Goal: Information Seeking & Learning: Understand process/instructions

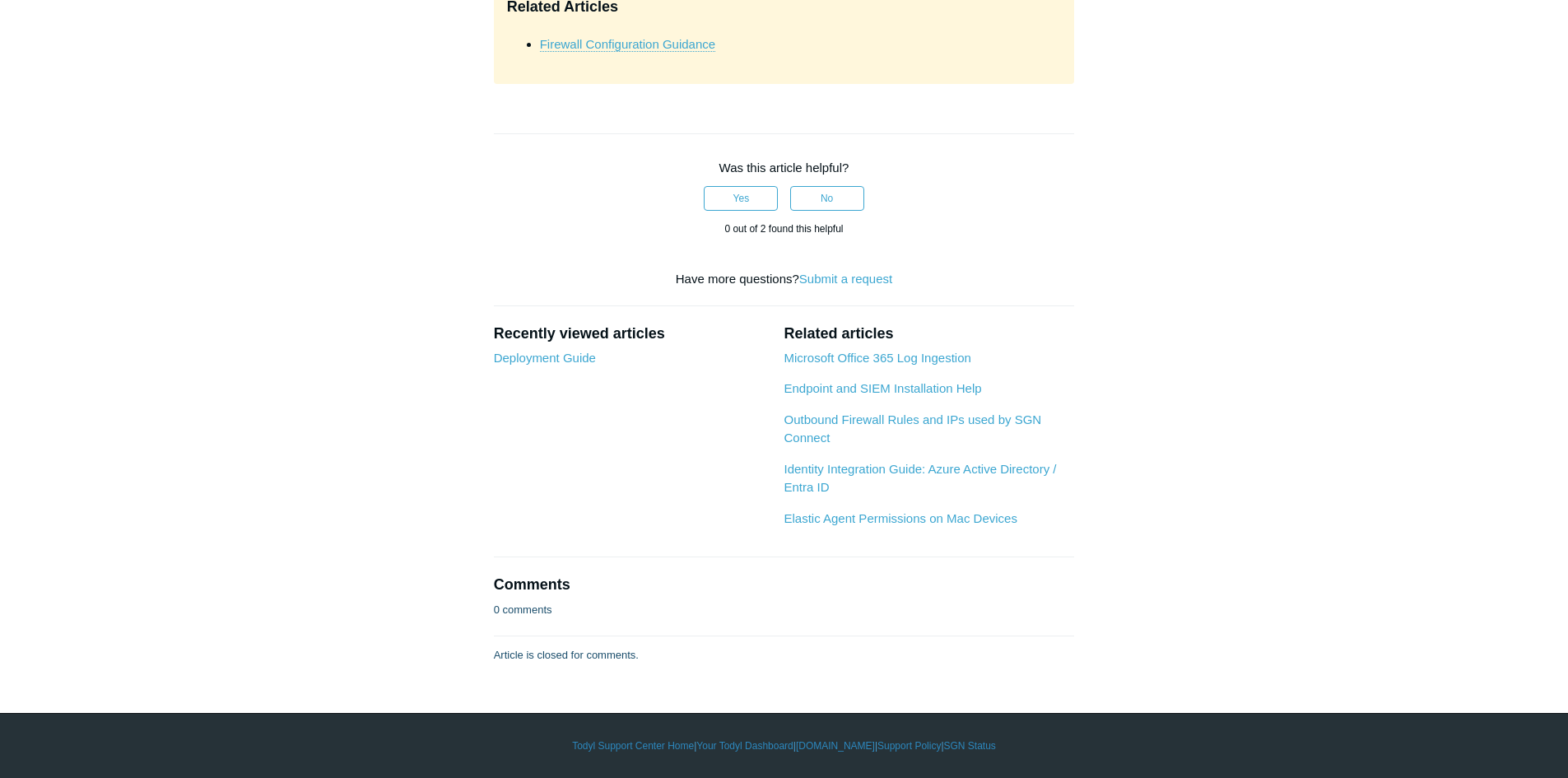
scroll to position [6750, 0]
drag, startPoint x: 636, startPoint y: 423, endPoint x: 611, endPoint y: 423, distance: 25.0
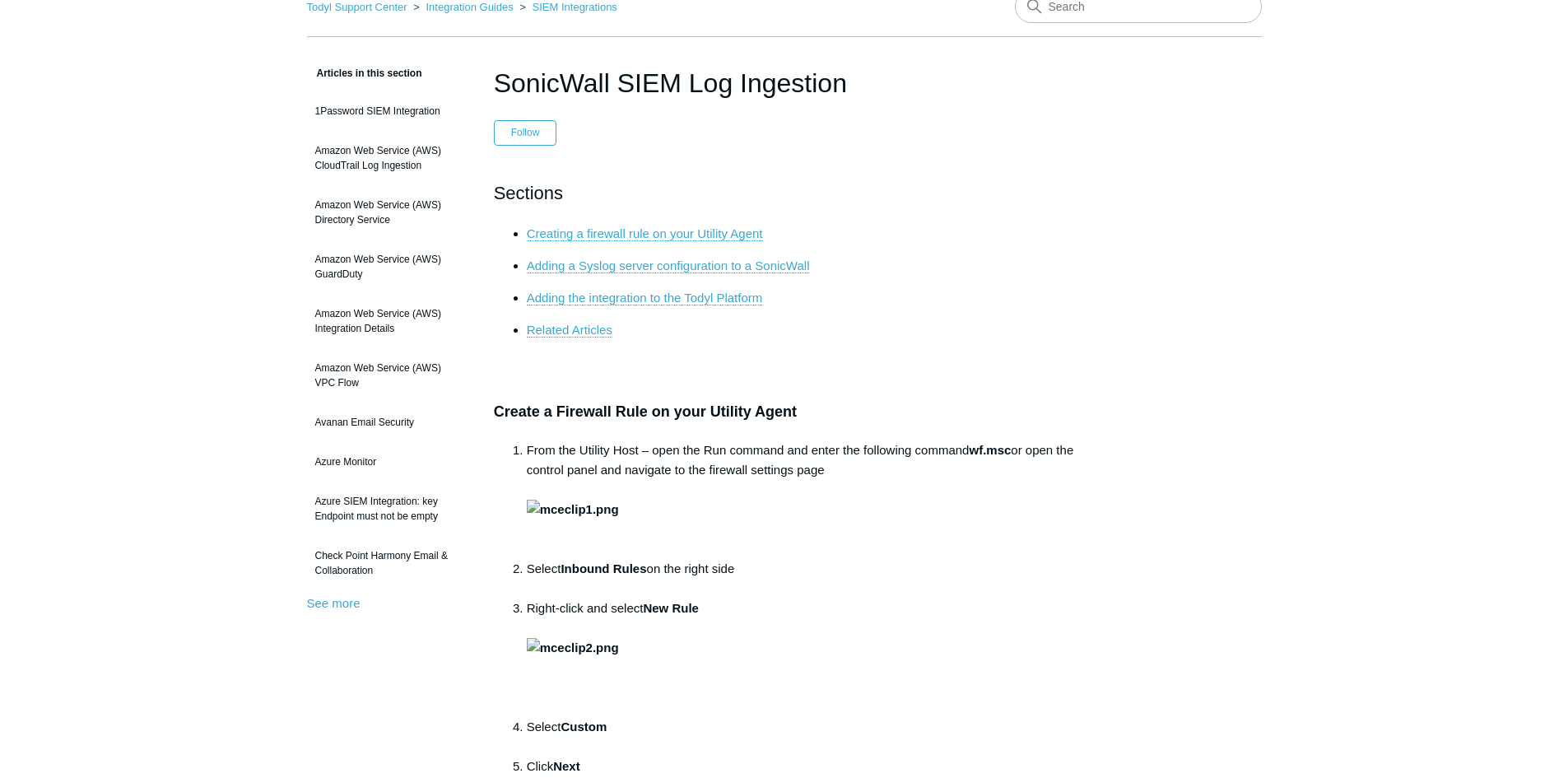
scroll to position [0, 0]
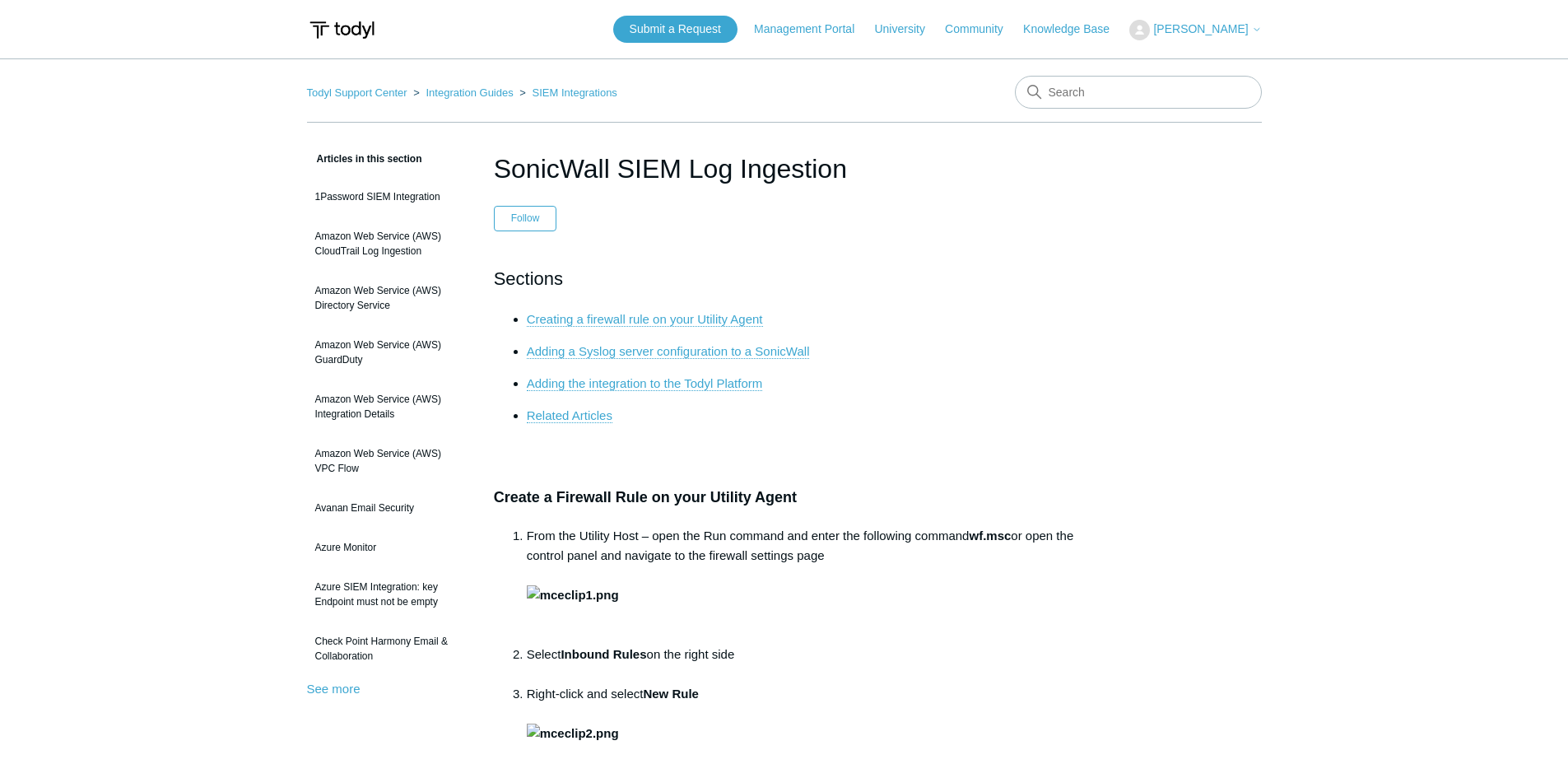
drag, startPoint x: 1552, startPoint y: 2, endPoint x: 1094, endPoint y: 330, distance: 563.3
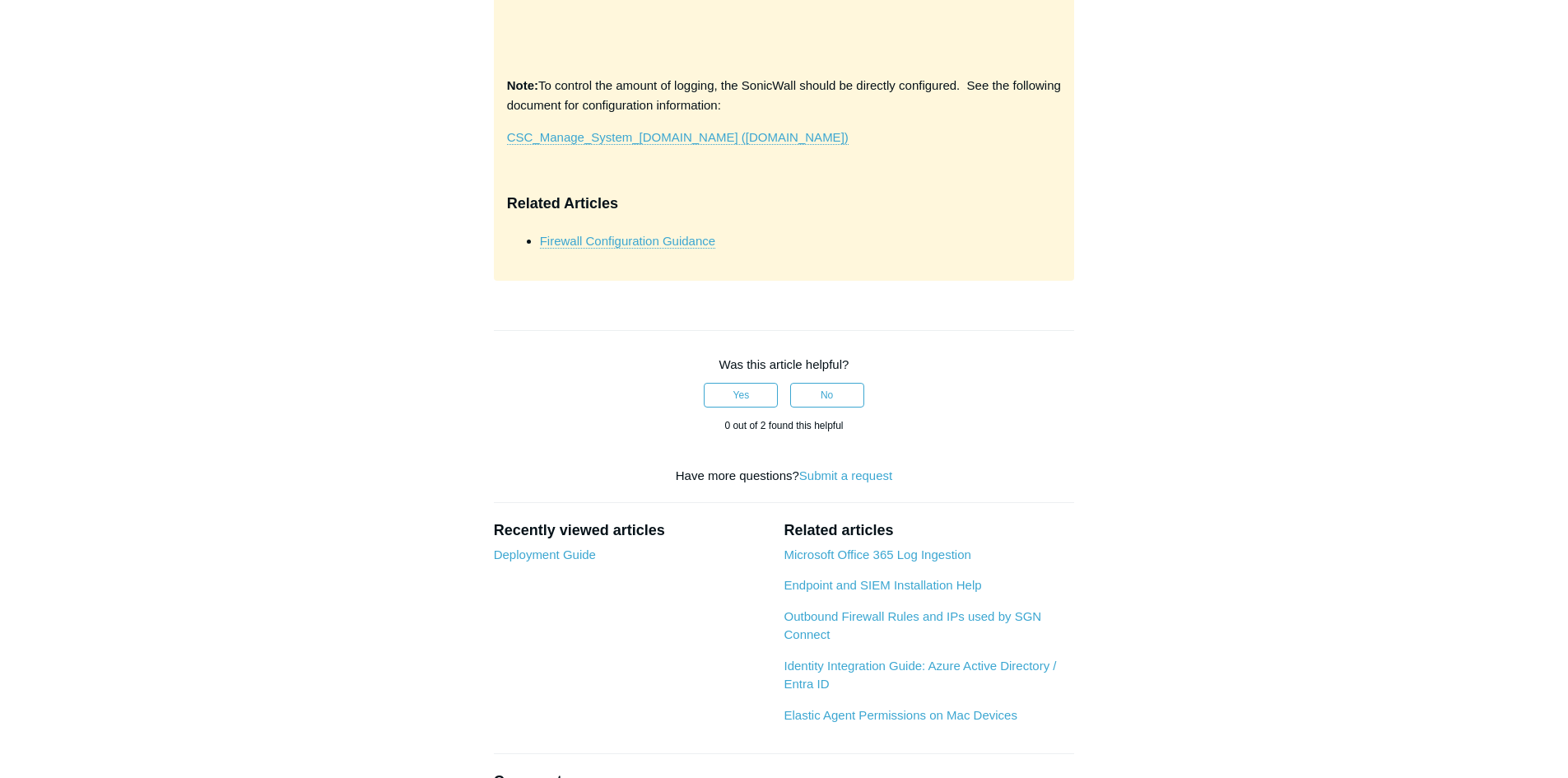
scroll to position [3721, 0]
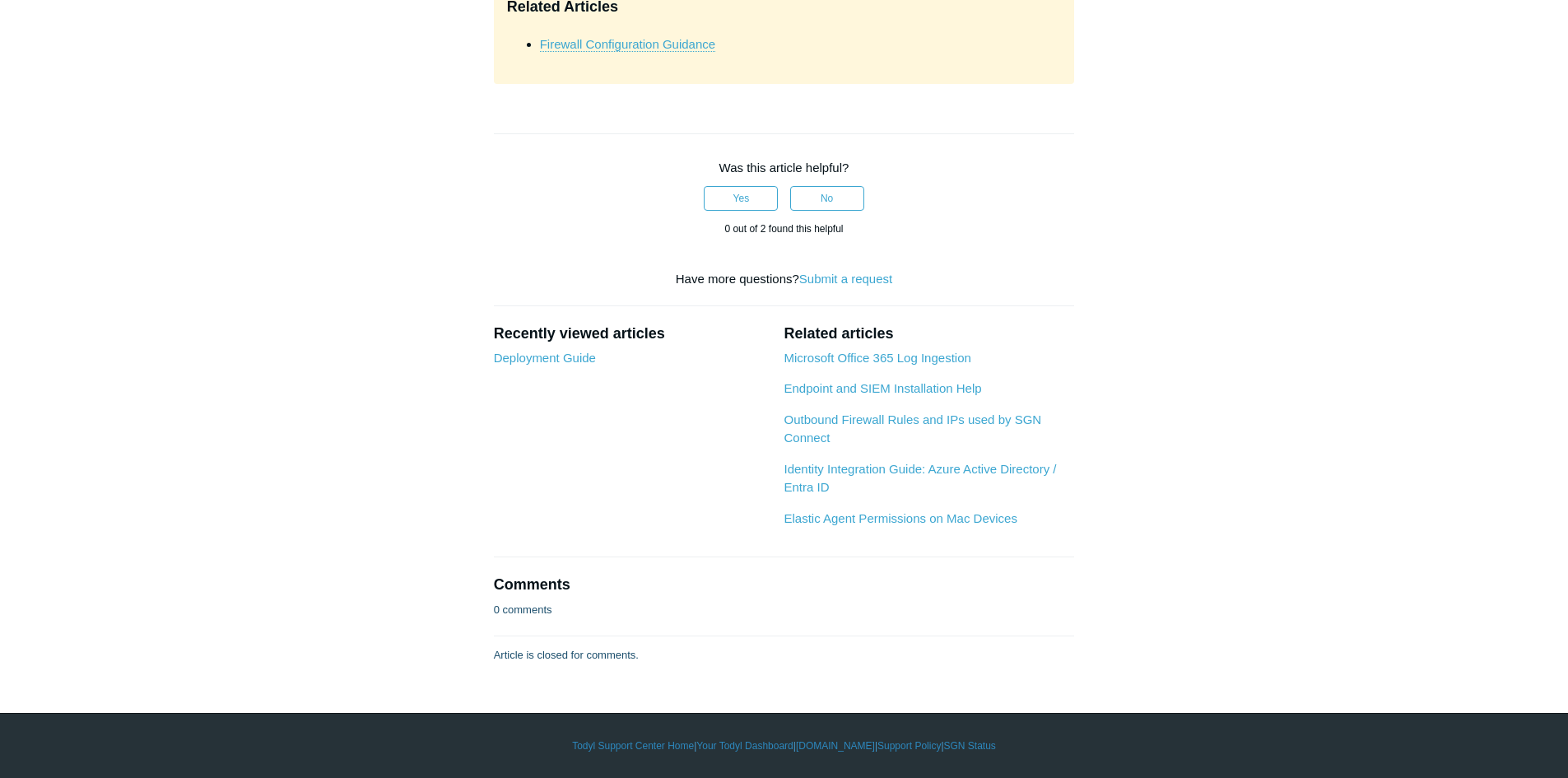
drag, startPoint x: 495, startPoint y: 169, endPoint x: 1113, endPoint y: 435, distance: 672.8
copy div "Loremi d Sitametc Adip el sedd Eiusmod Tempo Inci utl Etdolor Magn – aliq eni A…"
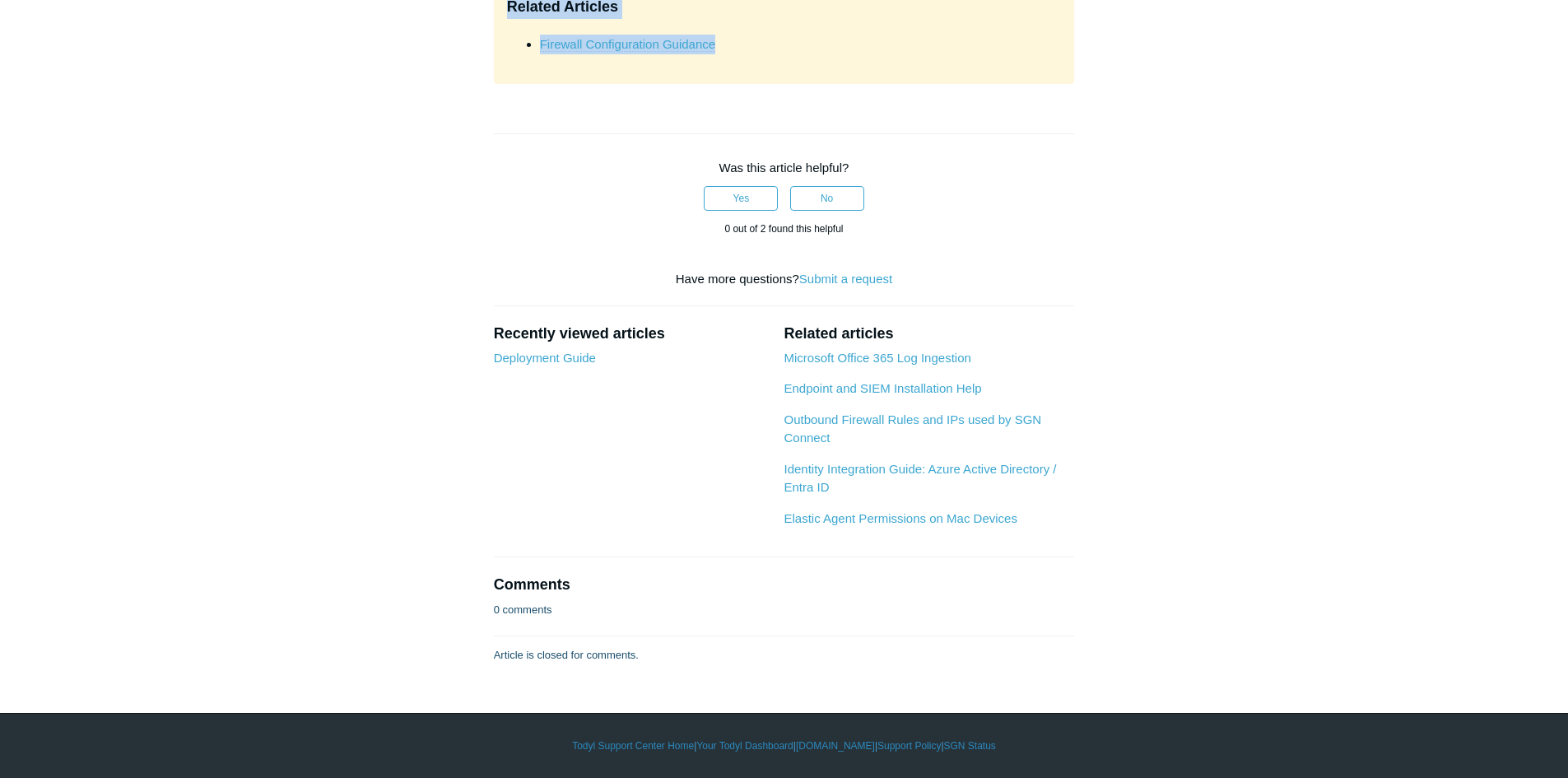
scroll to position [8067, 0]
drag, startPoint x: 1294, startPoint y: 365, endPoint x: 1296, endPoint y: 358, distance: 7.3
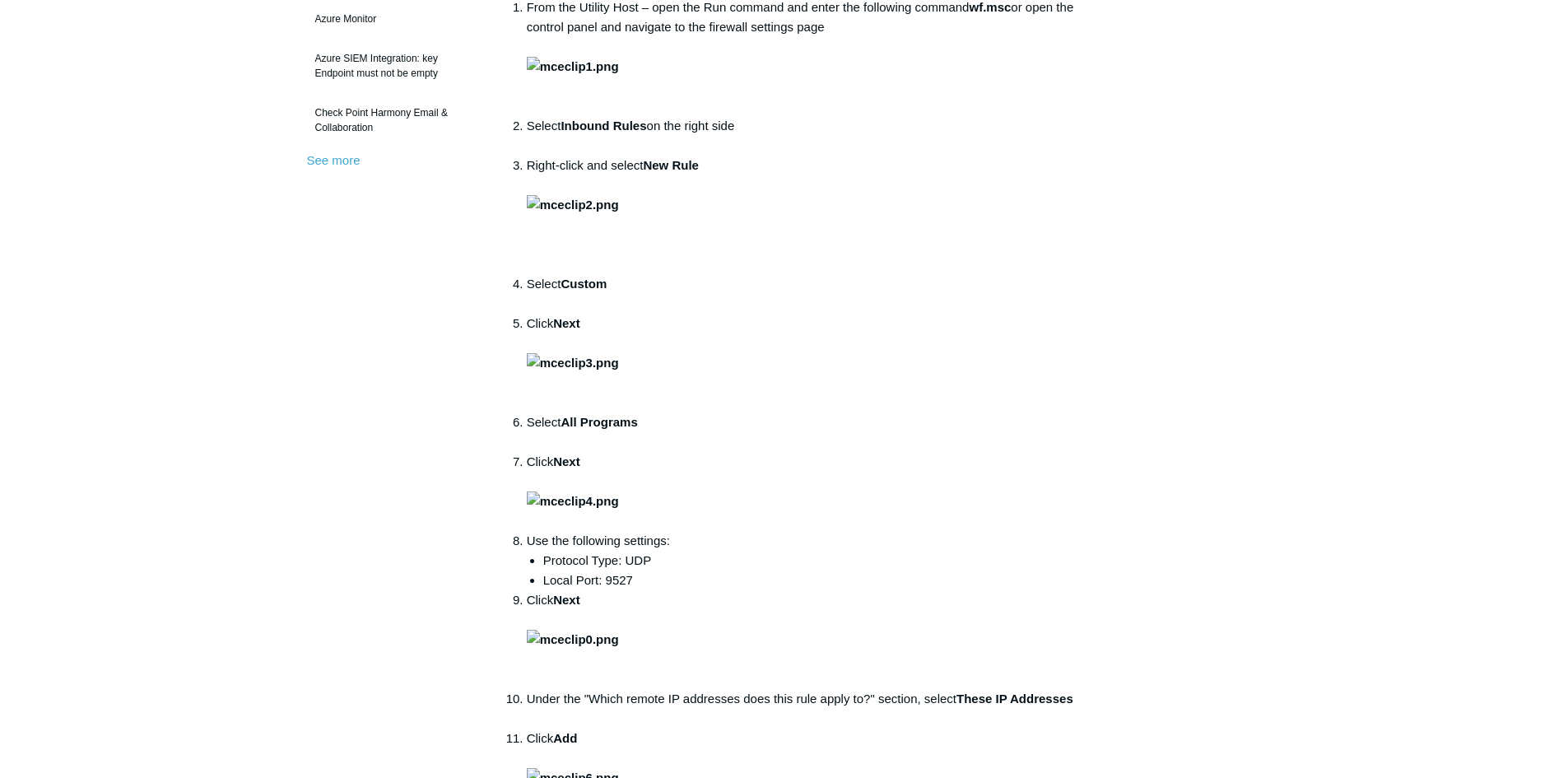
scroll to position [420, 0]
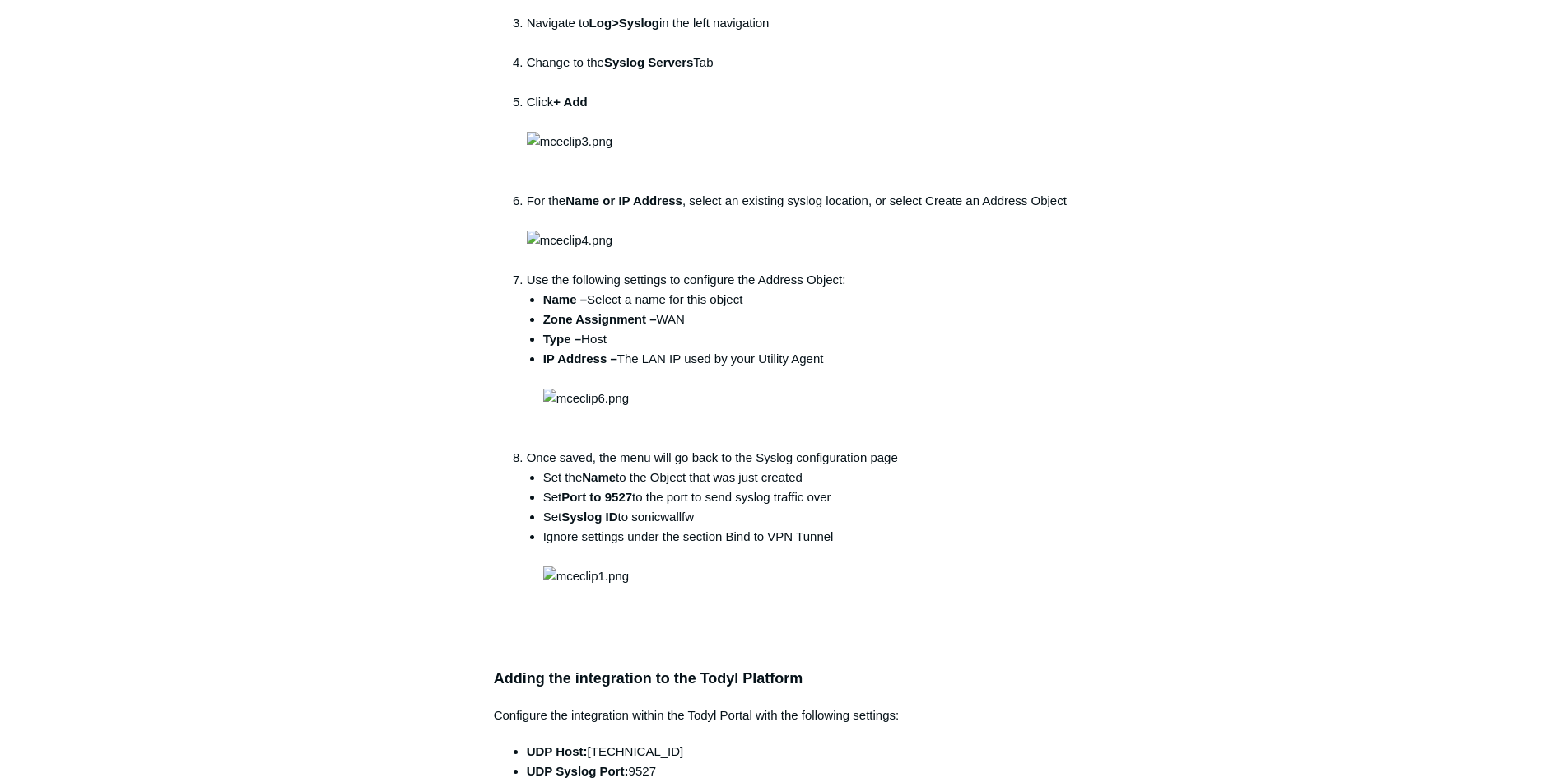
scroll to position [1976, 0]
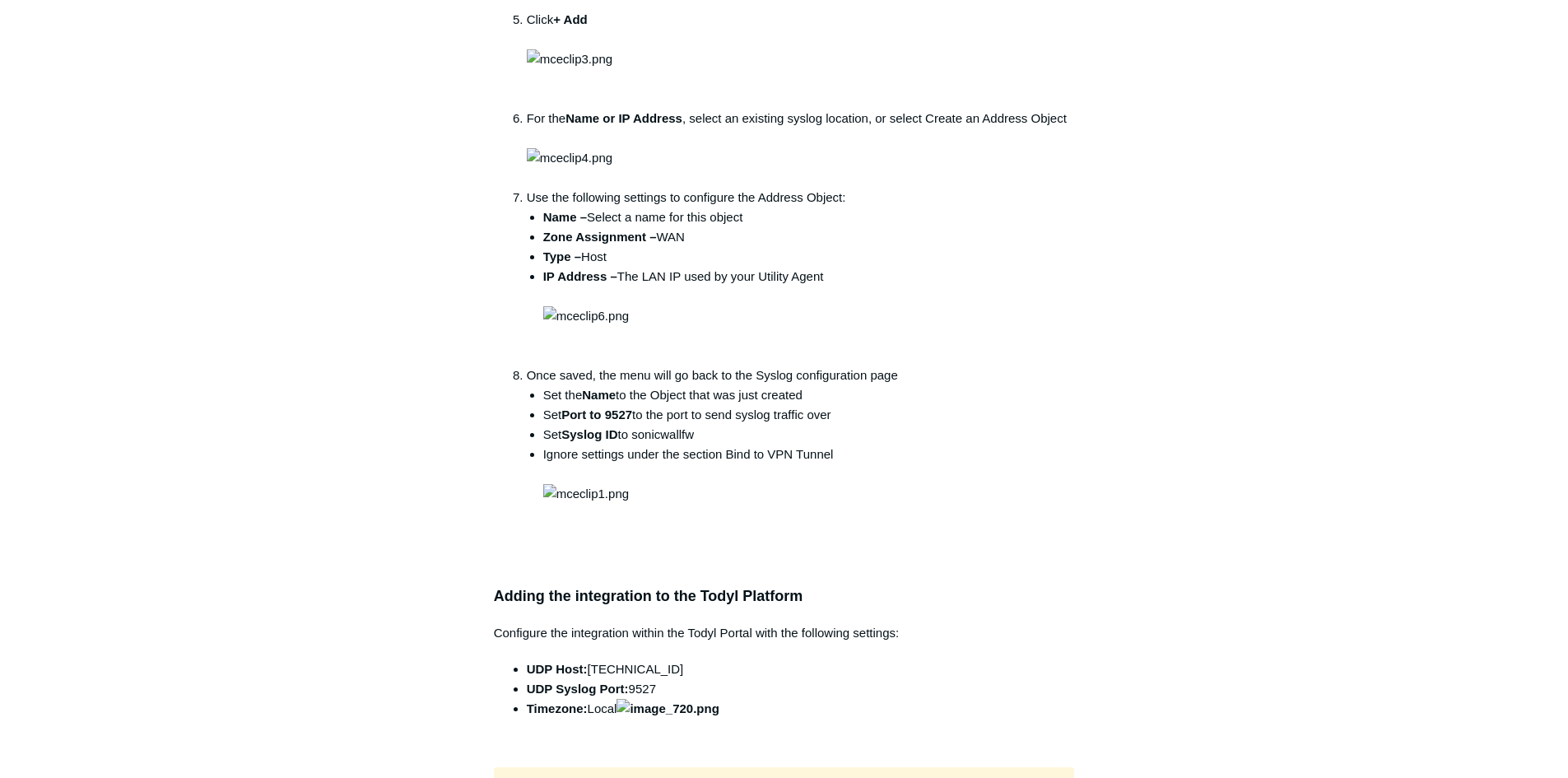
drag, startPoint x: 627, startPoint y: 350, endPoint x: 538, endPoint y: 331, distance: 91.0
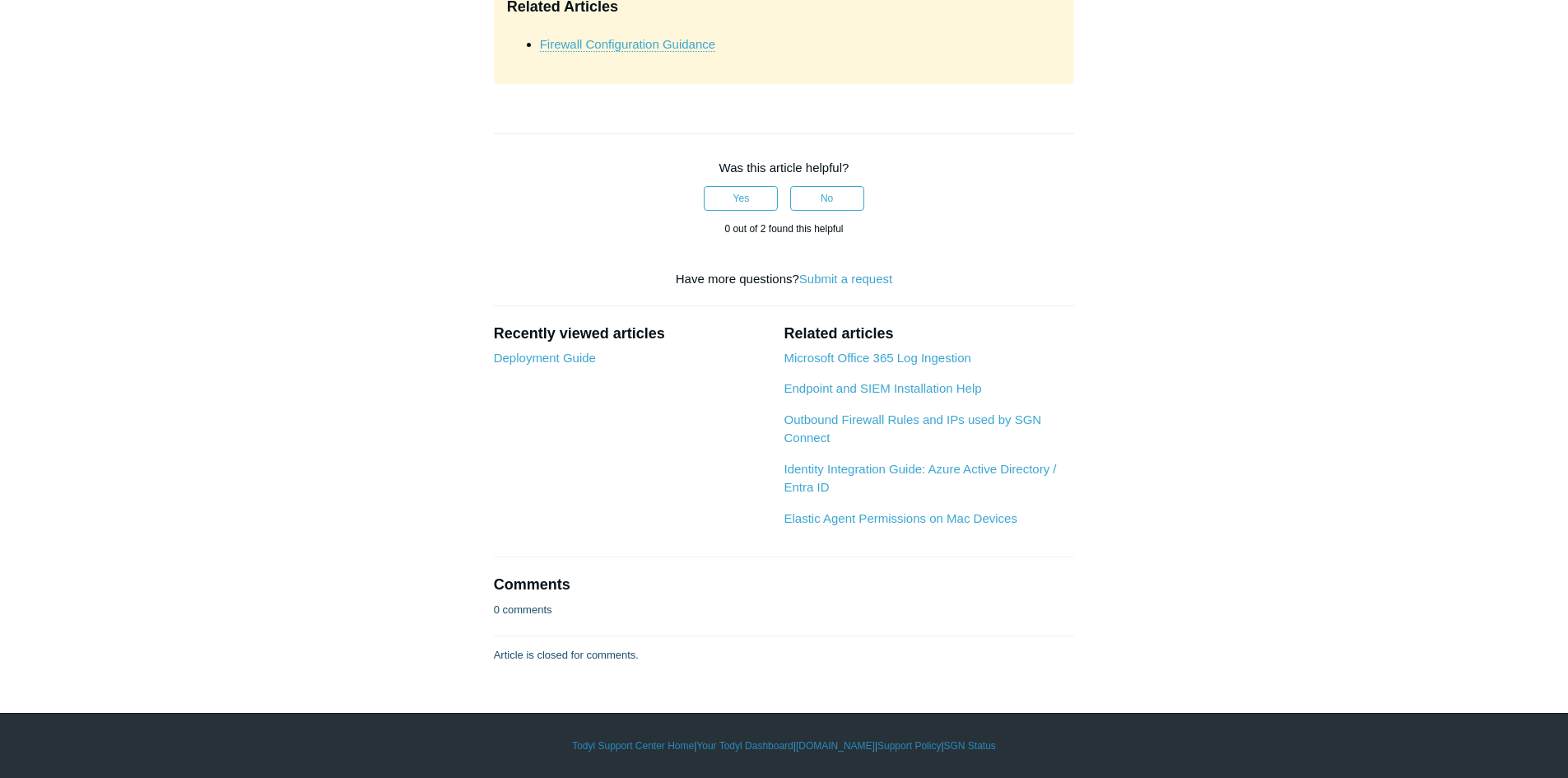
scroll to position [6009, 0]
drag, startPoint x: 987, startPoint y: 300, endPoint x: 1068, endPoint y: 293, distance: 81.3
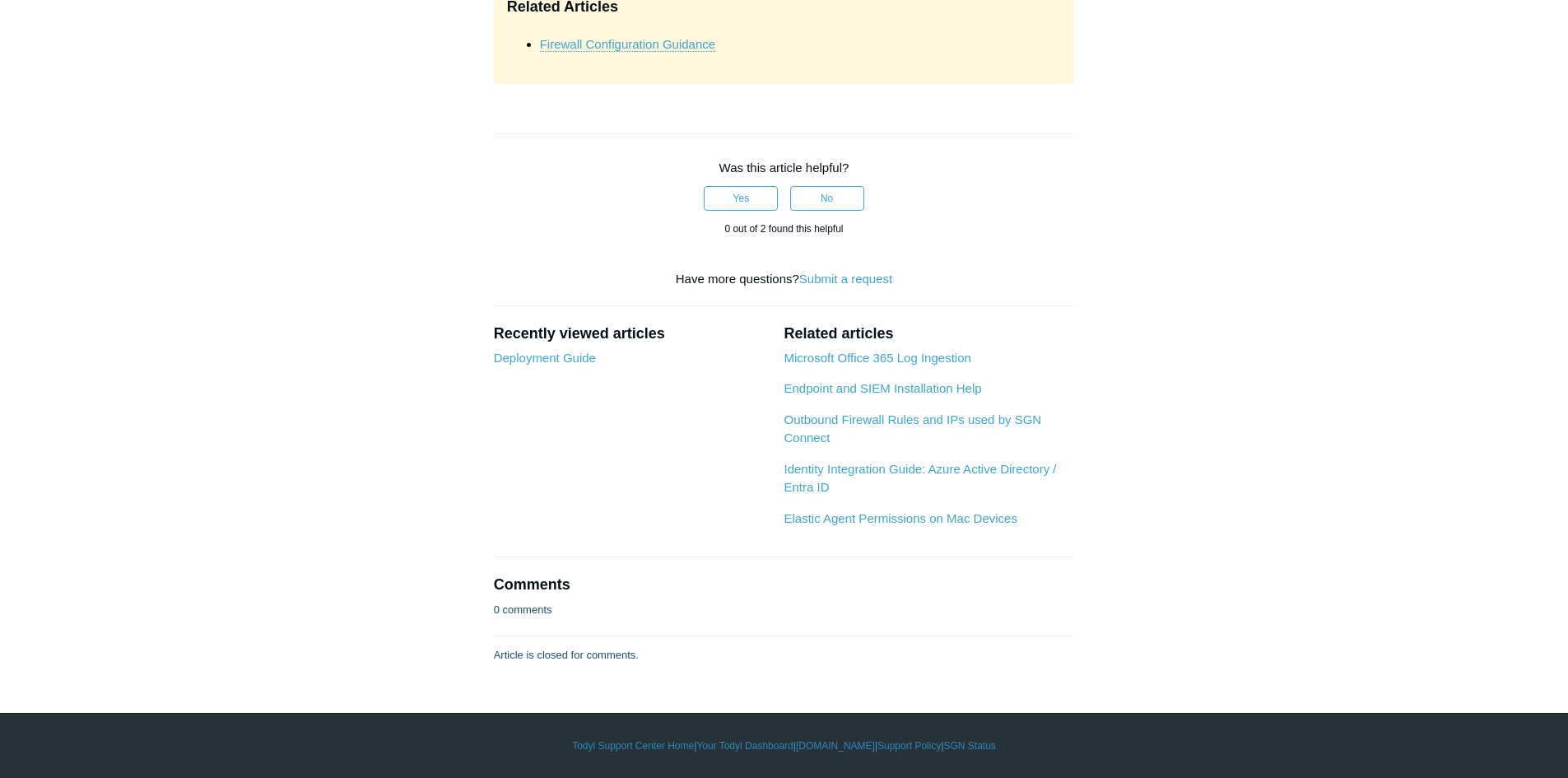
drag, startPoint x: 588, startPoint y: 308, endPoint x: 833, endPoint y: 369, distance: 252.5
drag, startPoint x: 865, startPoint y: 370, endPoint x: 517, endPoint y: 286, distance: 358.0
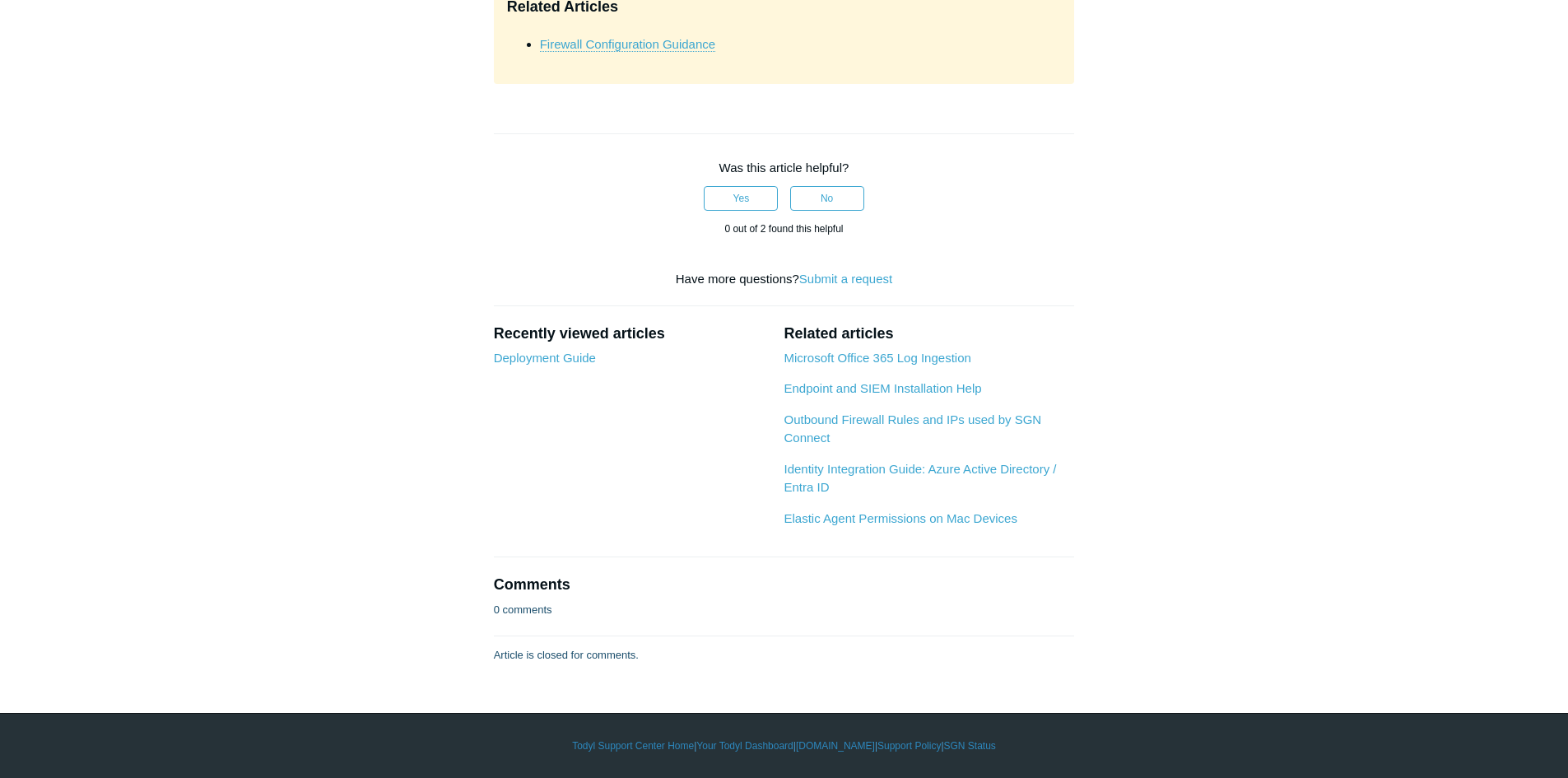
drag, startPoint x: 497, startPoint y: 150, endPoint x: 616, endPoint y: 176, distance: 121.8
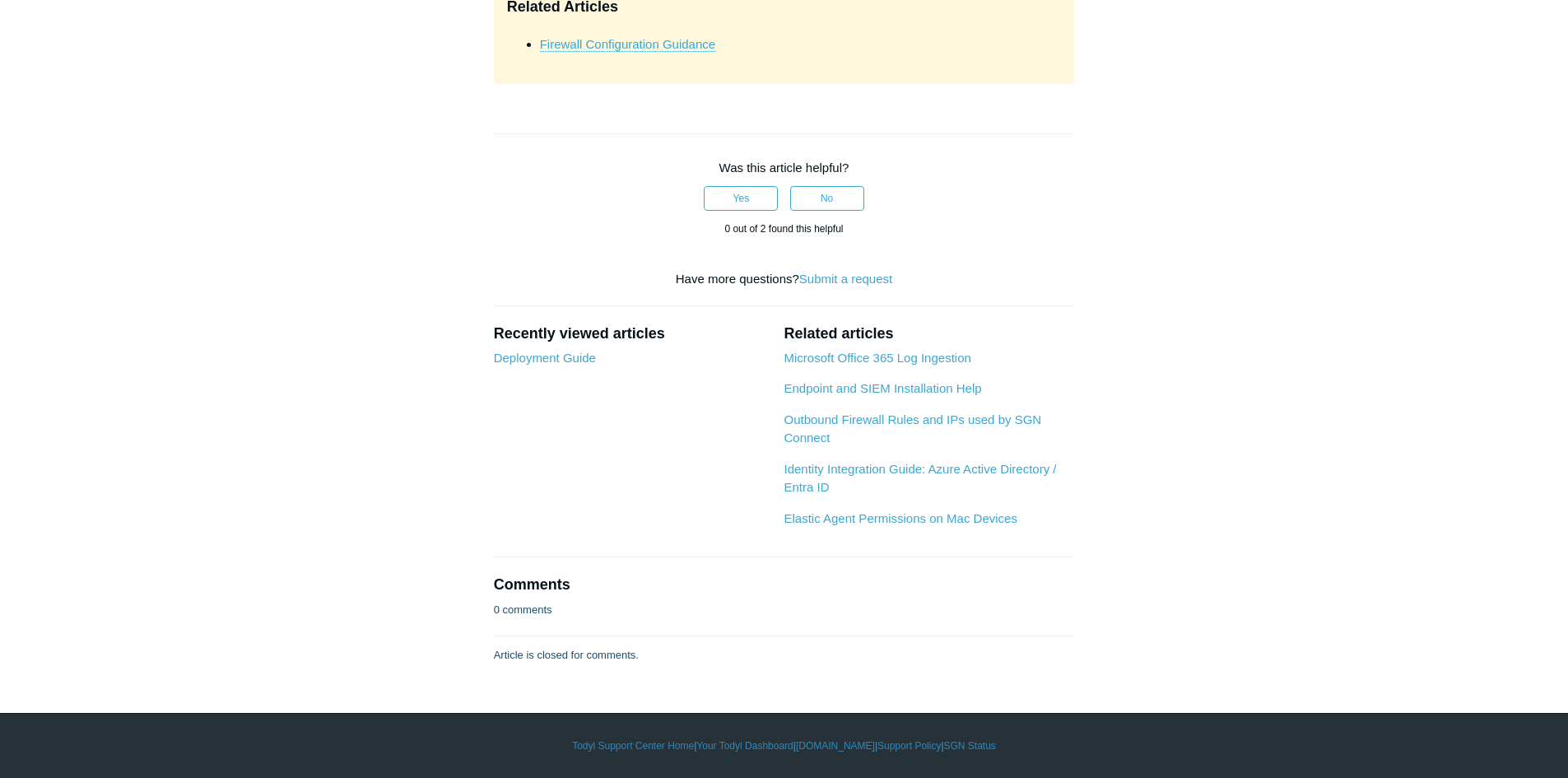
scroll to position [6586, 0]
drag, startPoint x: 844, startPoint y: 629, endPoint x: 482, endPoint y: 571, distance: 366.6
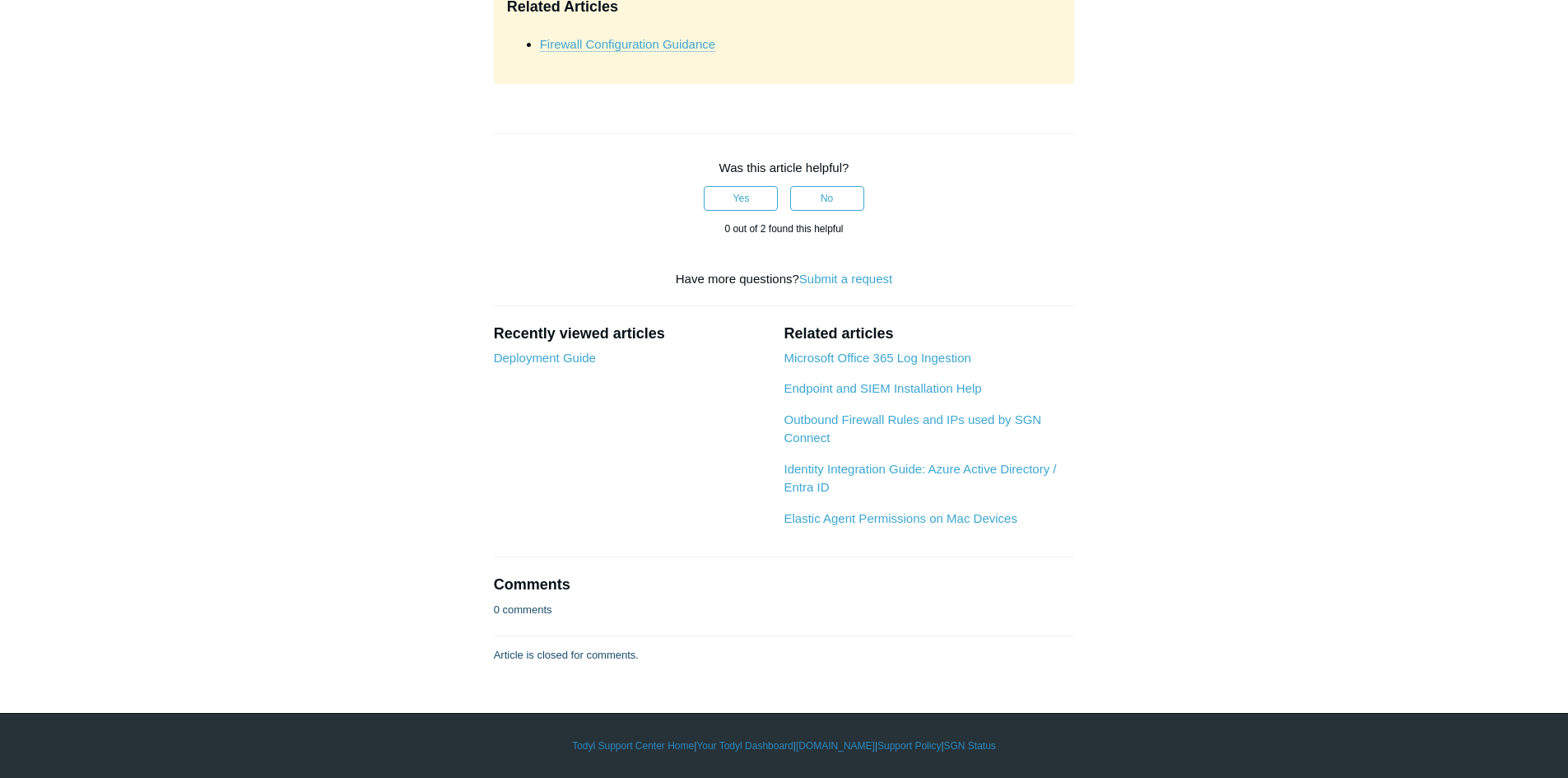
drag, startPoint x: 615, startPoint y: 384, endPoint x: 908, endPoint y: 393, distance: 293.1
